Goal: Task Accomplishment & Management: Manage account settings

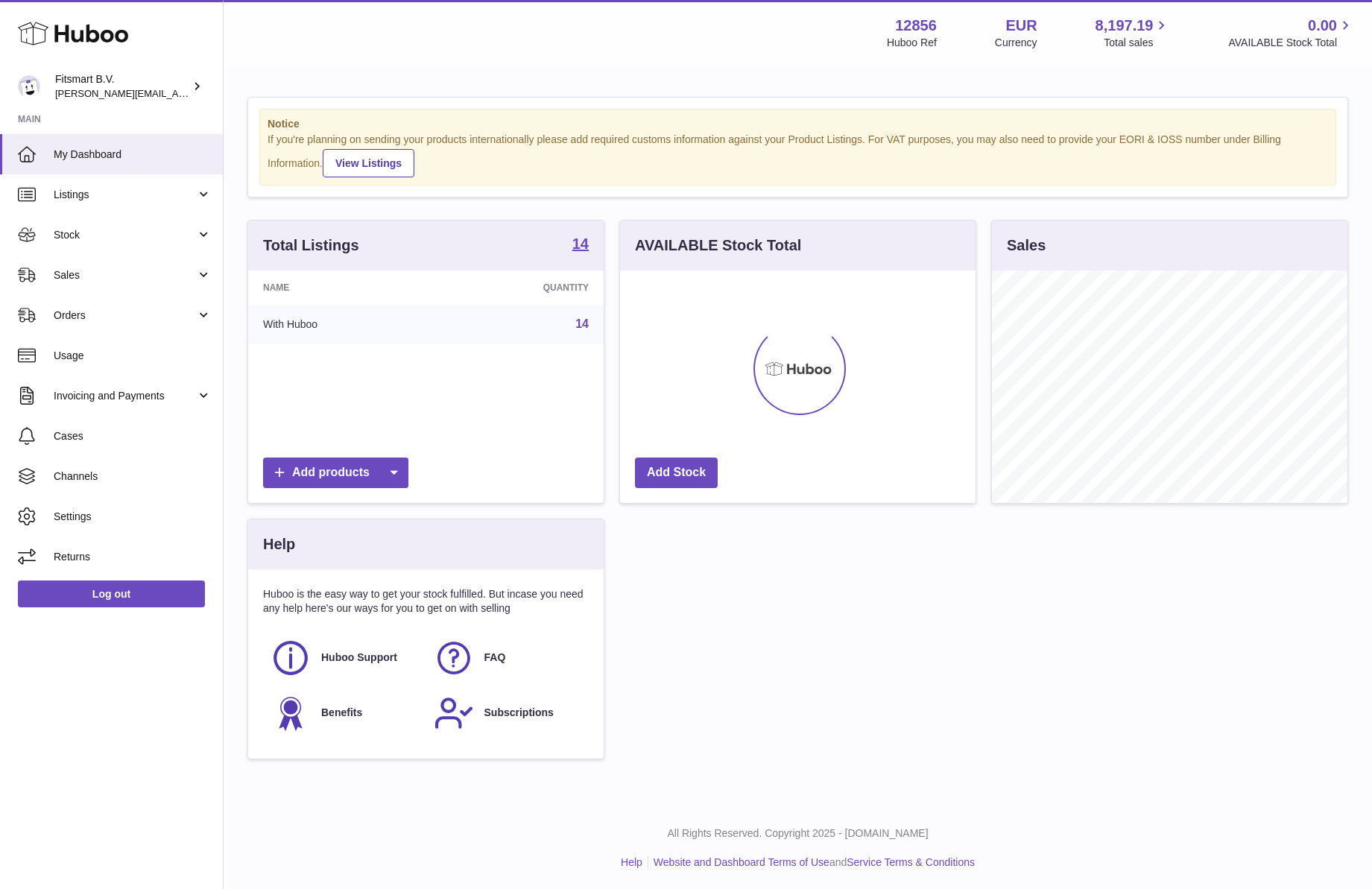
scroll to position [233, 356]
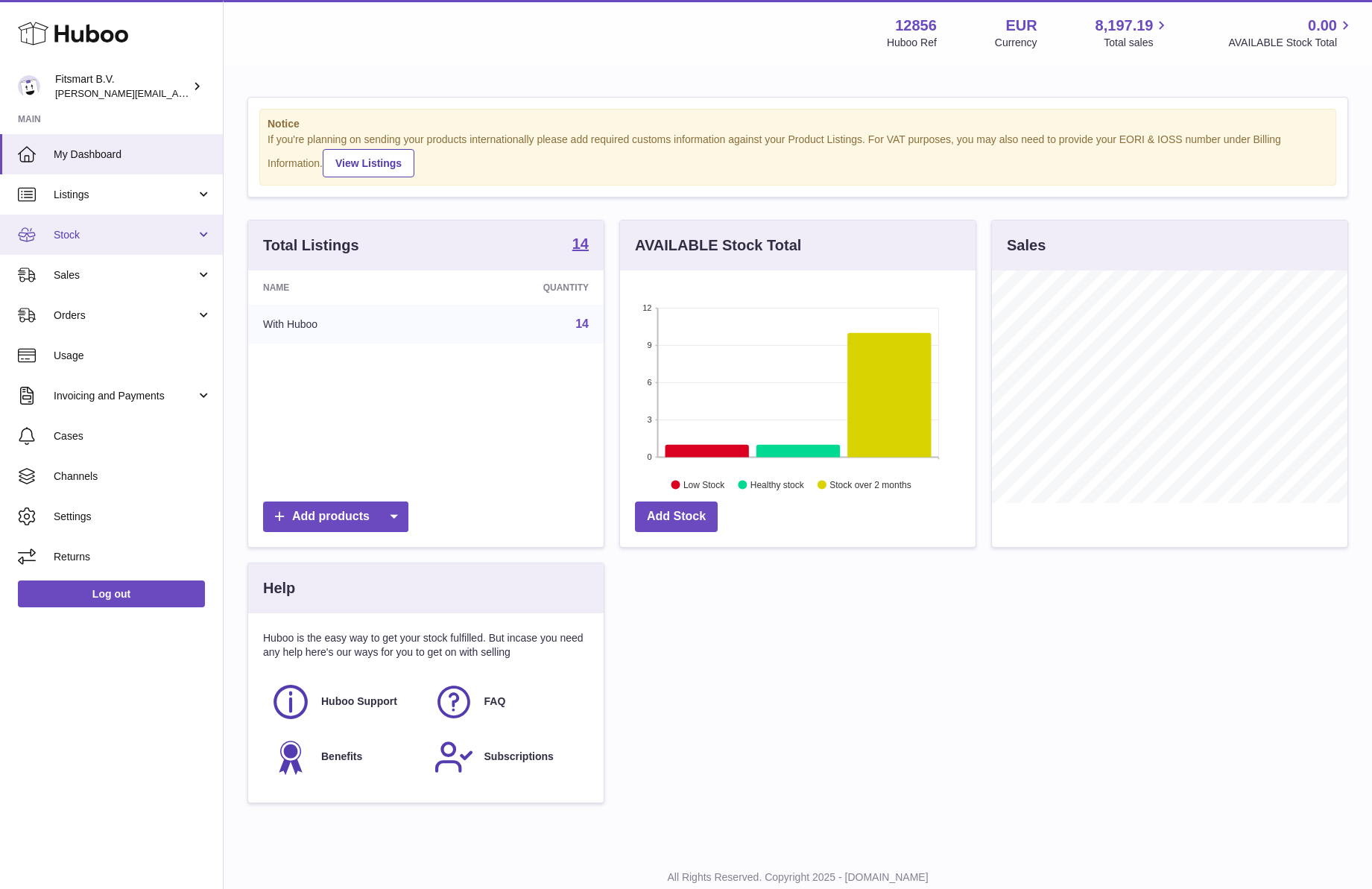
click at [79, 245] on link "Stock" at bounding box center [111, 235] width 222 height 40
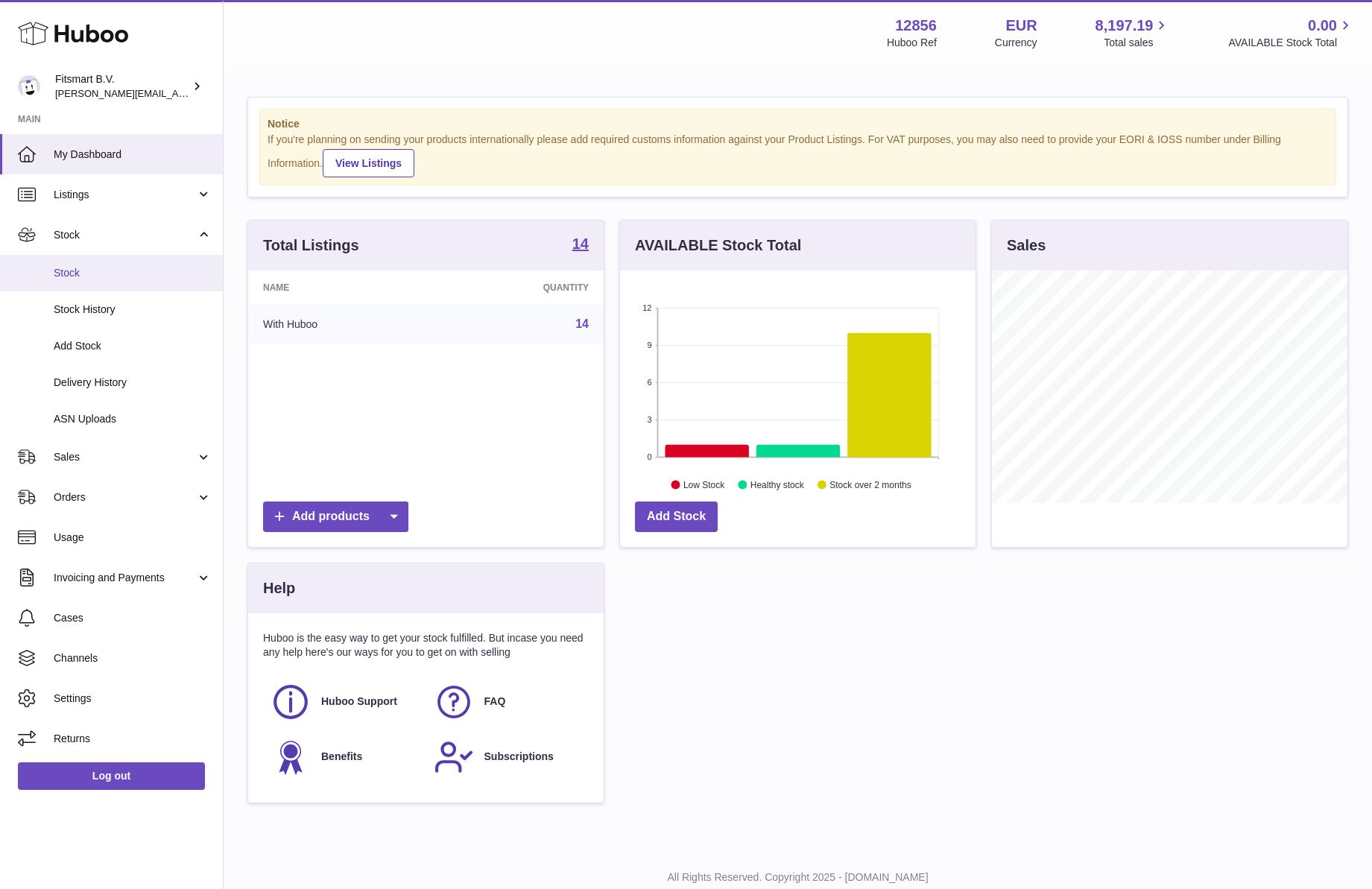
click at [78, 272] on span "Stock" at bounding box center [132, 273] width 158 height 14
